Goal: Information Seeking & Learning: Learn about a topic

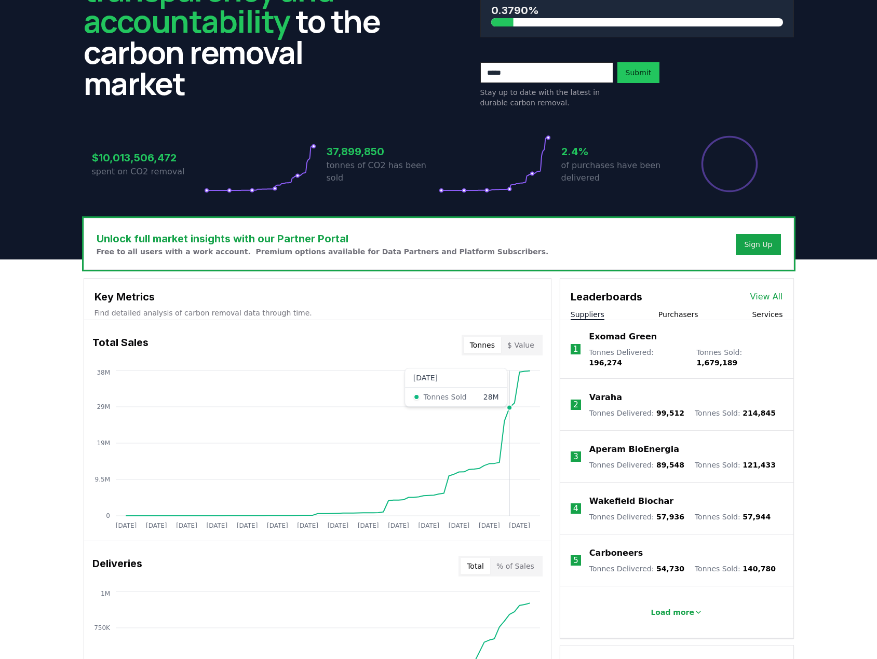
scroll to position [104, 0]
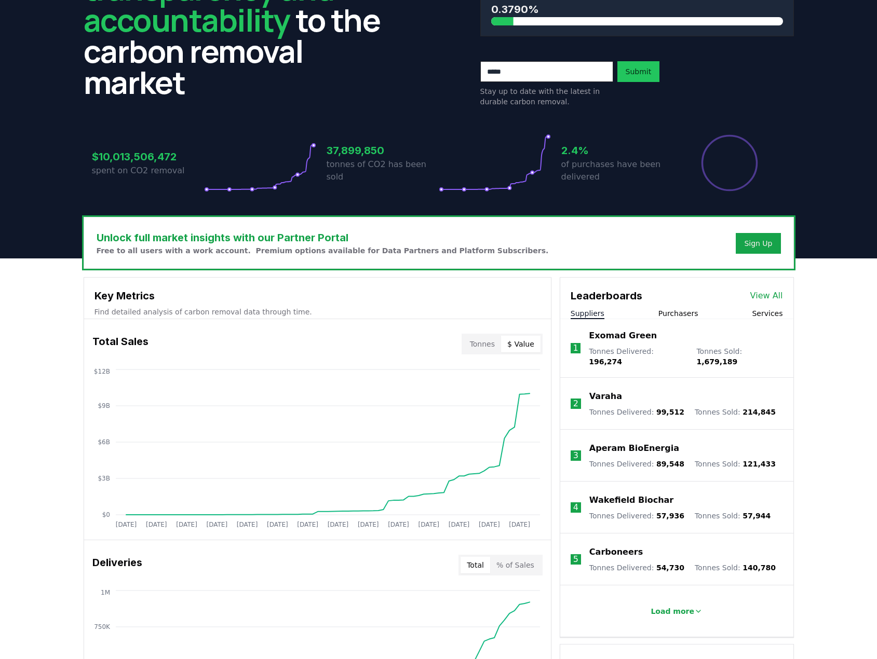
click at [528, 344] on button "$ Value" at bounding box center [520, 344] width 39 height 17
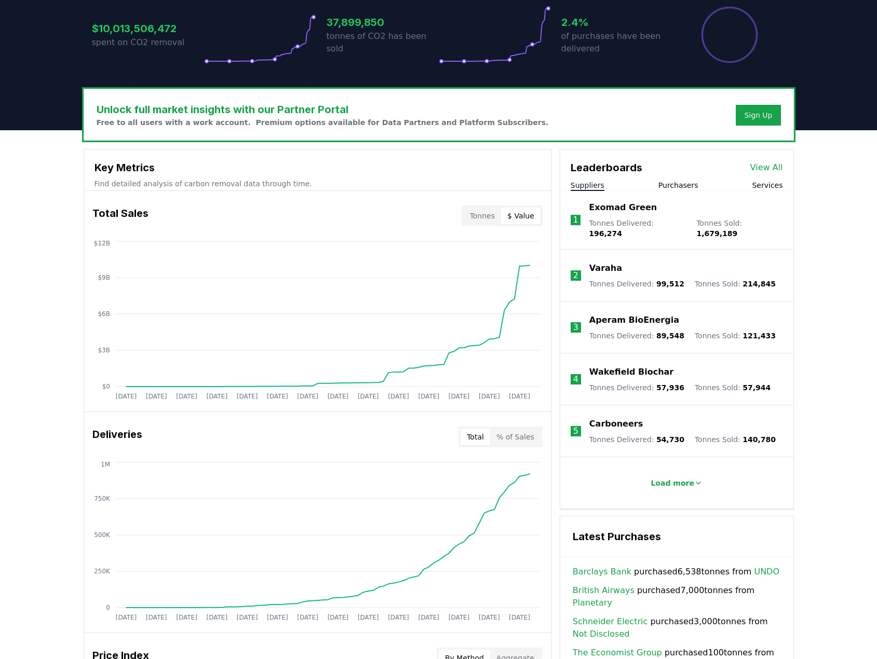
scroll to position [223, 0]
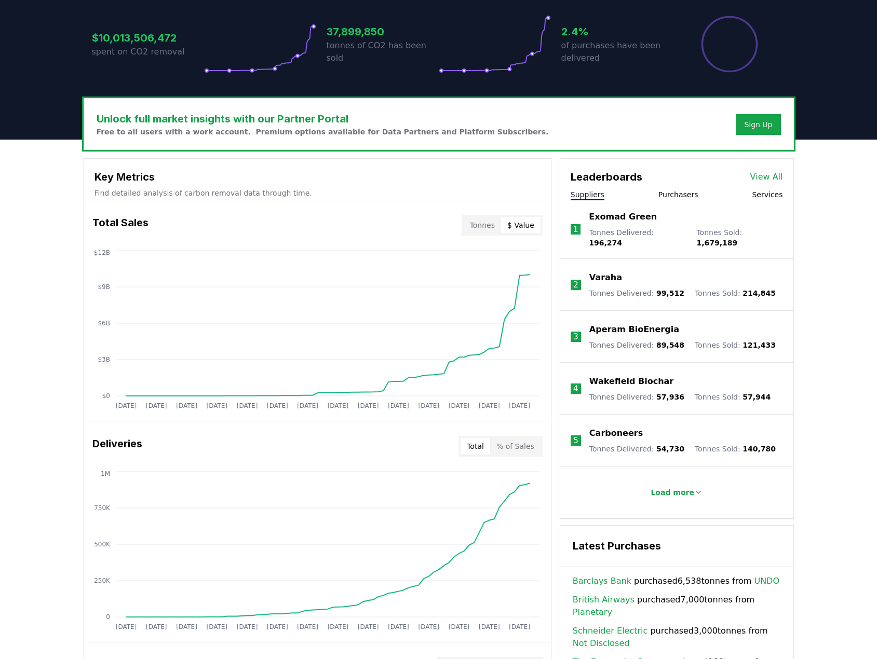
click at [770, 175] on link "View All" at bounding box center [766, 177] width 33 height 12
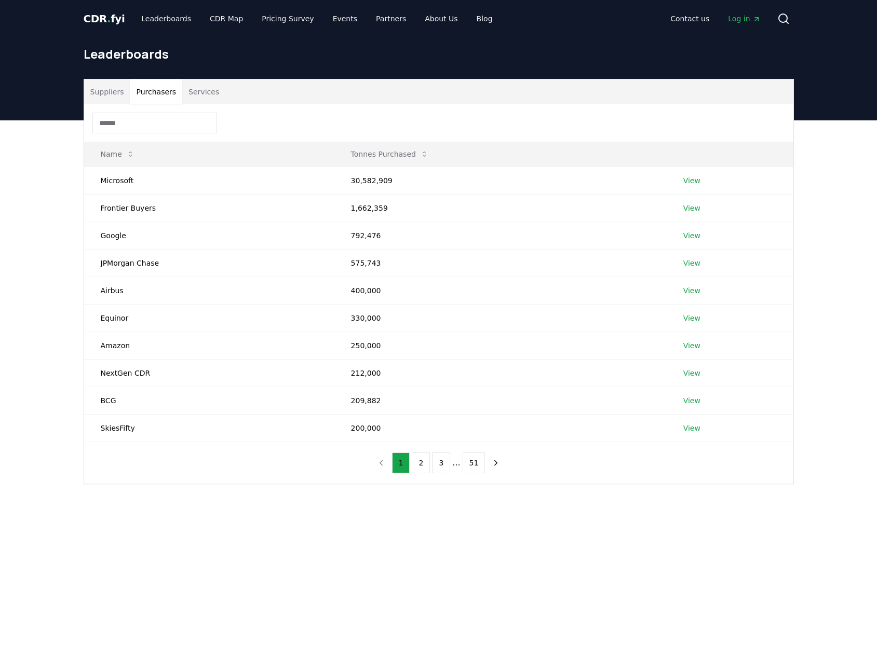
click at [153, 90] on button "Purchasers" at bounding box center [156, 91] width 52 height 25
